Goal: Task Accomplishment & Management: Use online tool/utility

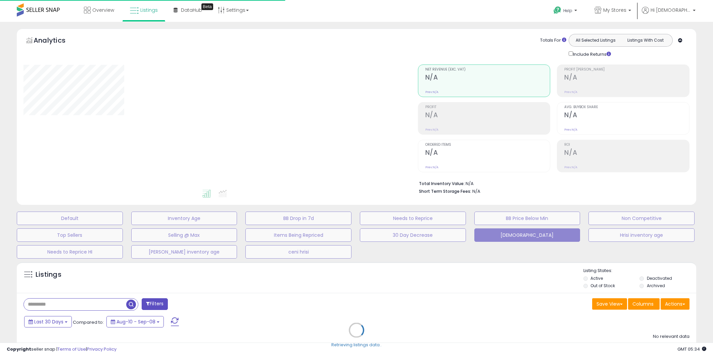
type input "**********"
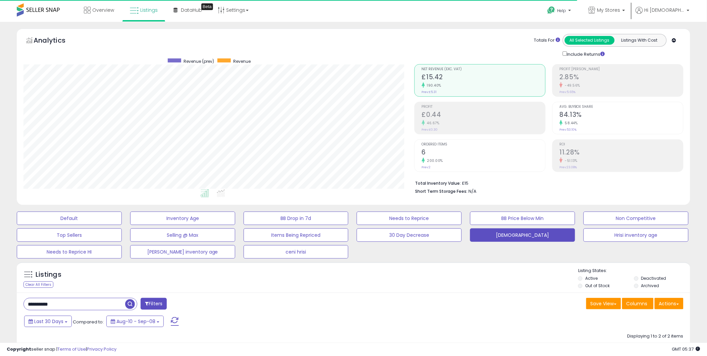
scroll to position [138, 391]
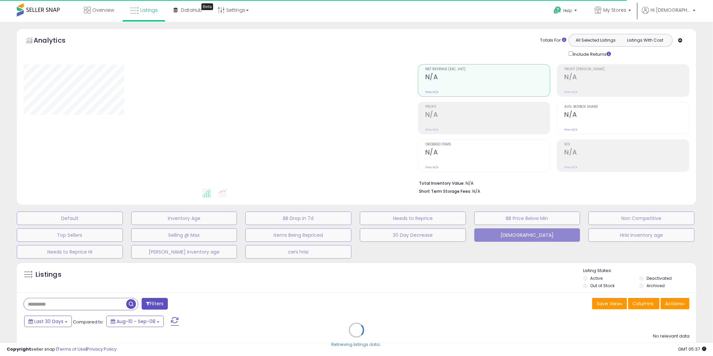
type input "**********"
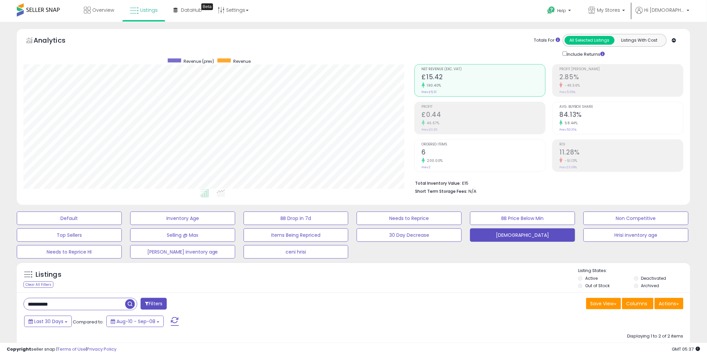
scroll to position [138, 391]
click at [333, 15] on div "Overview Listings Beta" at bounding box center [229, 14] width 468 height 29
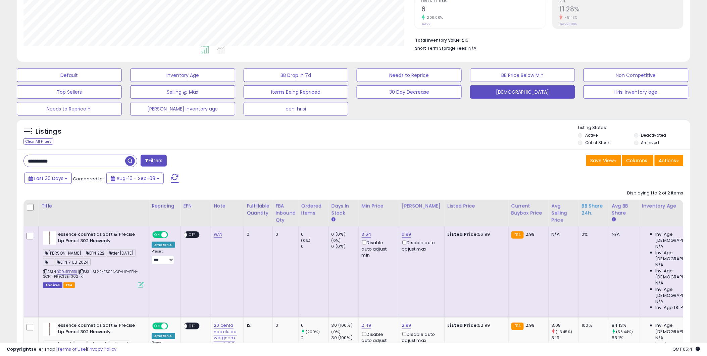
scroll to position [149, 0]
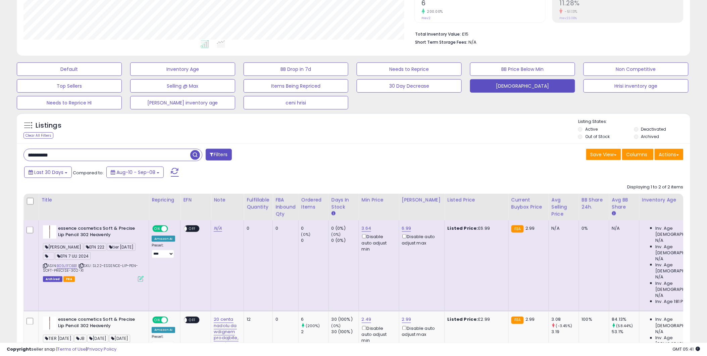
drag, startPoint x: 5, startPoint y: 158, endPoint x: 0, endPoint y: 174, distance: 16.5
click at [0, 174] on html "Unable to login Retrieving listings data.. has not yet accepted the Terms of Us…" at bounding box center [353, 29] width 707 height 356
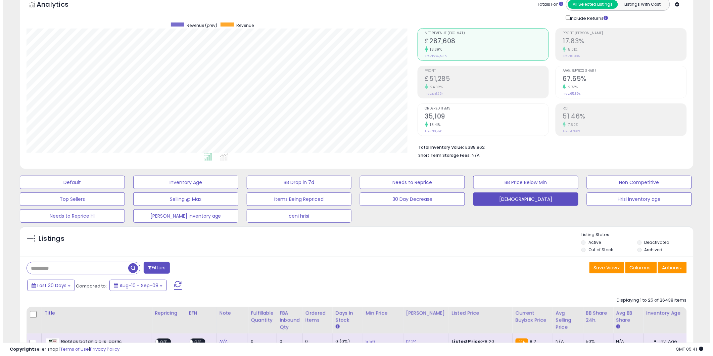
scroll to position [0, 0]
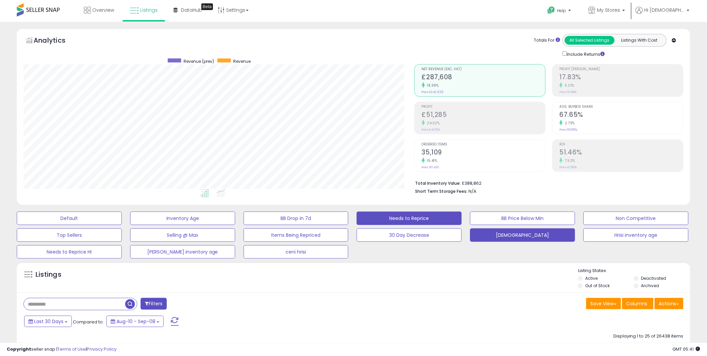
click at [417, 218] on button "Needs to Reprice" at bounding box center [409, 218] width 105 height 13
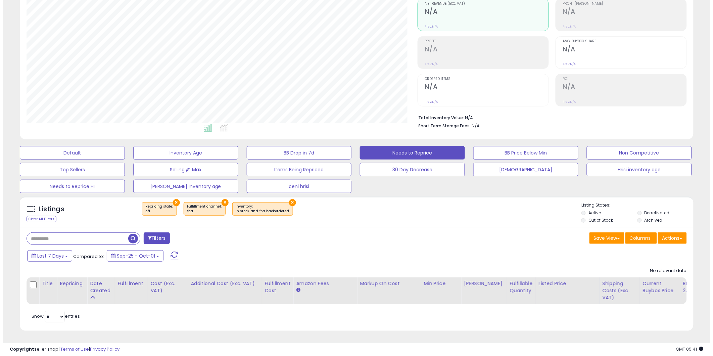
scroll to position [138, 391]
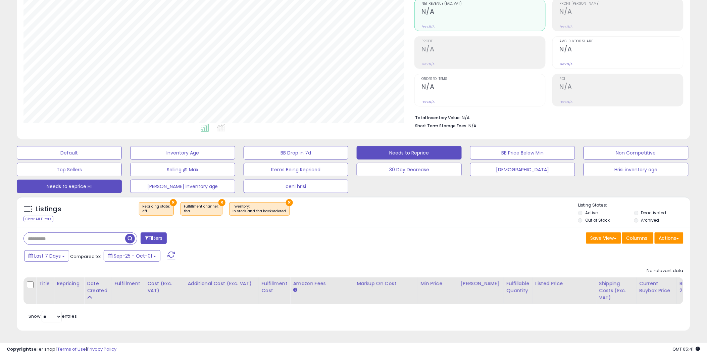
click at [66, 180] on button "Needs to Reprice HI" at bounding box center [69, 186] width 105 height 13
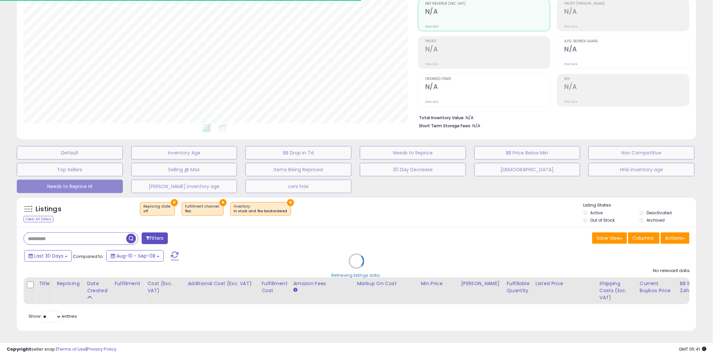
select select "**"
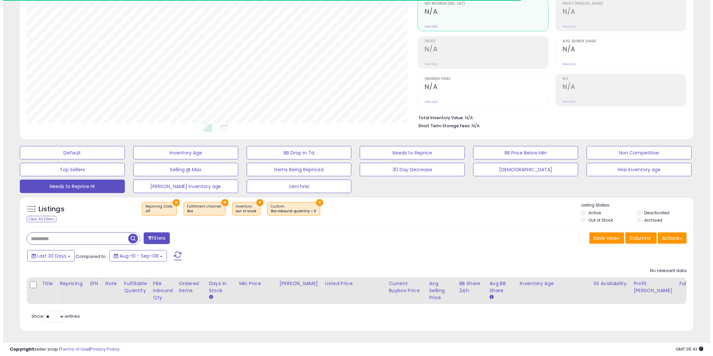
scroll to position [138, 391]
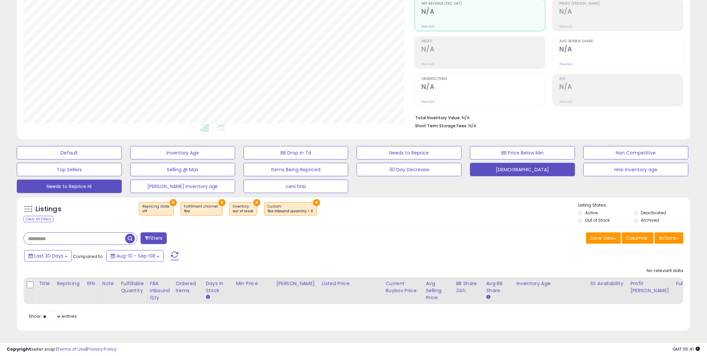
click at [522, 163] on button "[DEMOGRAPHIC_DATA]" at bounding box center [522, 169] width 105 height 13
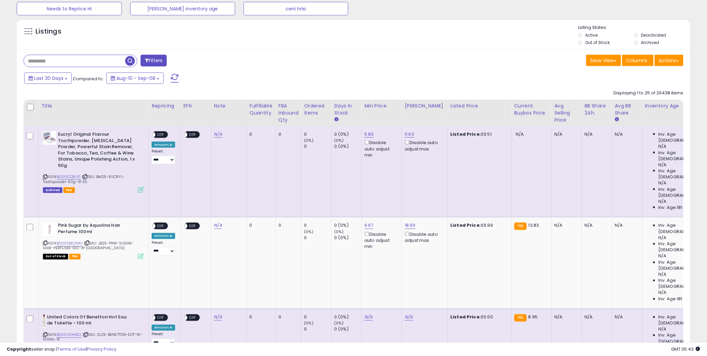
scroll to position [146, 0]
